Goal: Task Accomplishment & Management: Complete application form

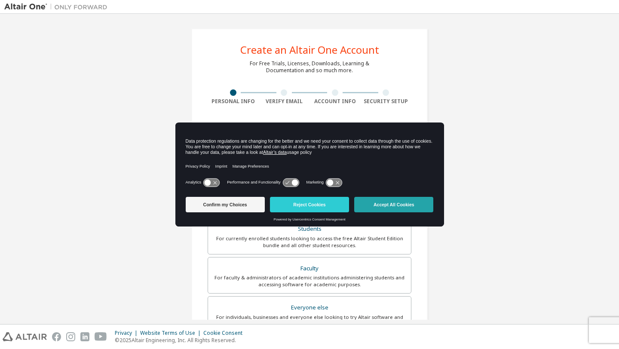
click at [383, 211] on button "Accept All Cookies" at bounding box center [393, 204] width 79 height 15
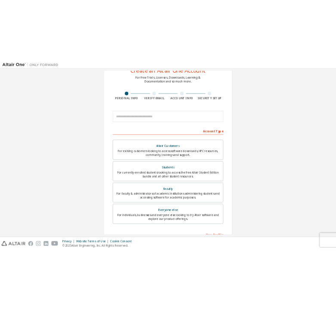
scroll to position [40, 0]
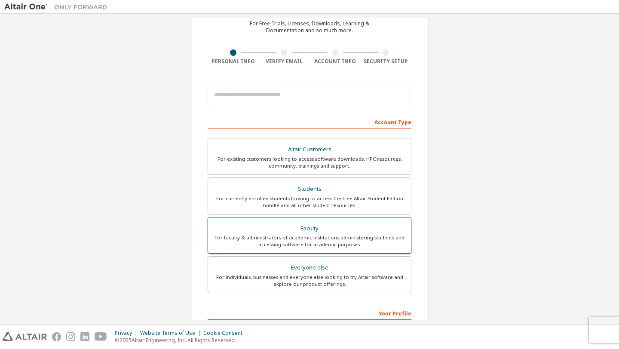
click at [365, 239] on div "For faculty & administrators of academic institutions administering students an…" at bounding box center [309, 241] width 193 height 14
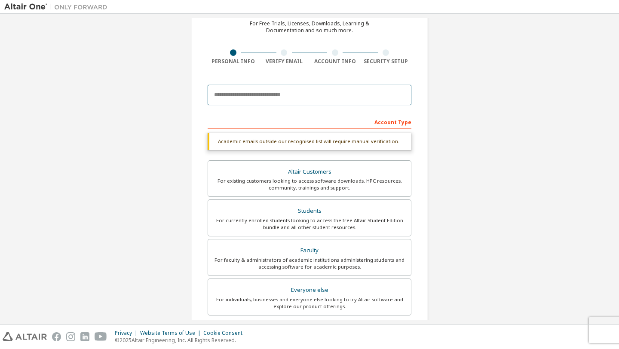
click at [341, 98] on input "email" at bounding box center [310, 95] width 204 height 21
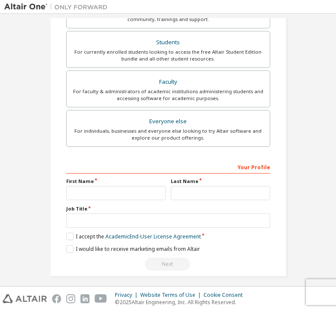
scroll to position [214, 0]
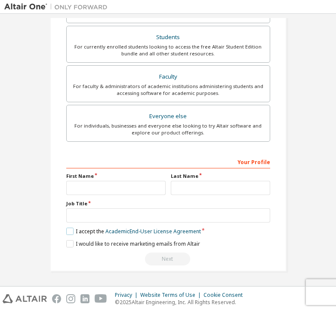
click at [70, 234] on label "I accept the Academic End-User License Agreement" at bounding box center [133, 231] width 135 height 7
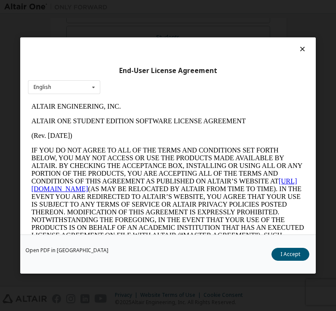
scroll to position [0, 0]
click at [288, 255] on button "I Accept" at bounding box center [290, 254] width 38 height 13
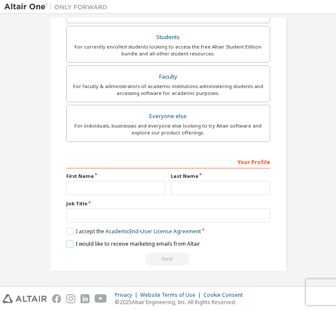
click at [71, 246] on label "I would like to receive marketing emails from Altair" at bounding box center [133, 243] width 134 height 7
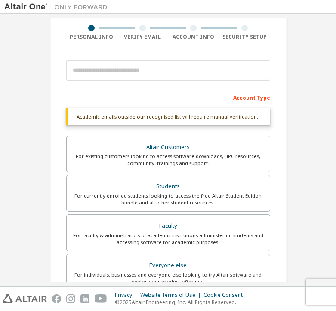
scroll to position [32, 0]
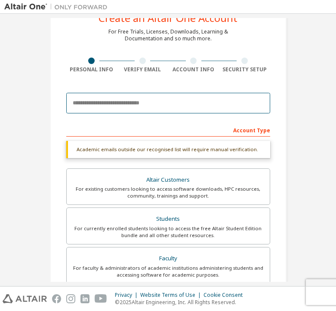
click at [93, 105] on input "email" at bounding box center [168, 103] width 204 height 21
type input "**********"
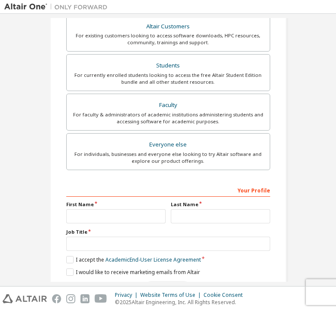
scroll to position [214, 0]
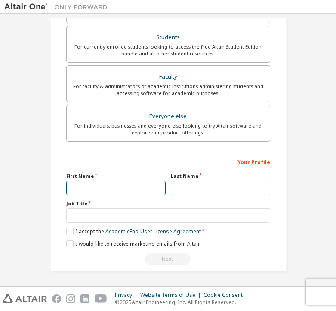
click at [101, 187] on input "text" at bounding box center [115, 188] width 99 height 14
type input "******"
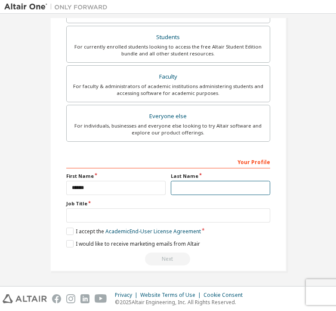
click at [171, 192] on input "text" at bounding box center [220, 188] width 99 height 14
type input "*********"
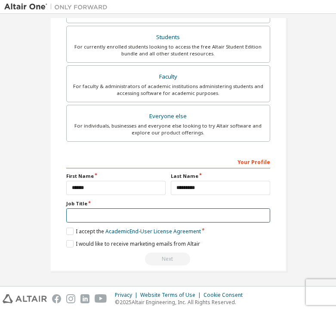
click at [154, 220] on input "text" at bounding box center [168, 216] width 204 height 14
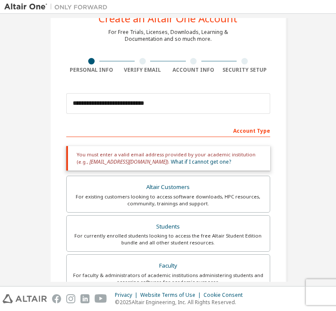
scroll to position [43, 0]
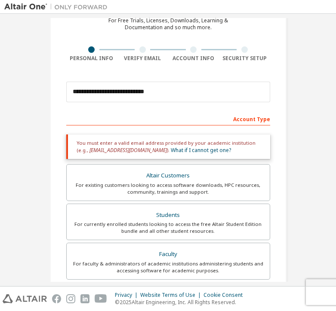
type input "*******"
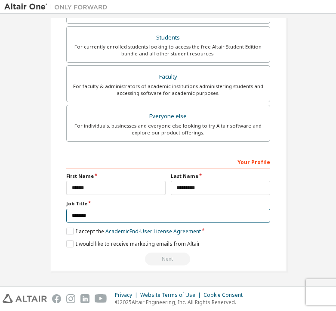
scroll to position [0, 0]
